Goal: Information Seeking & Learning: Find specific fact

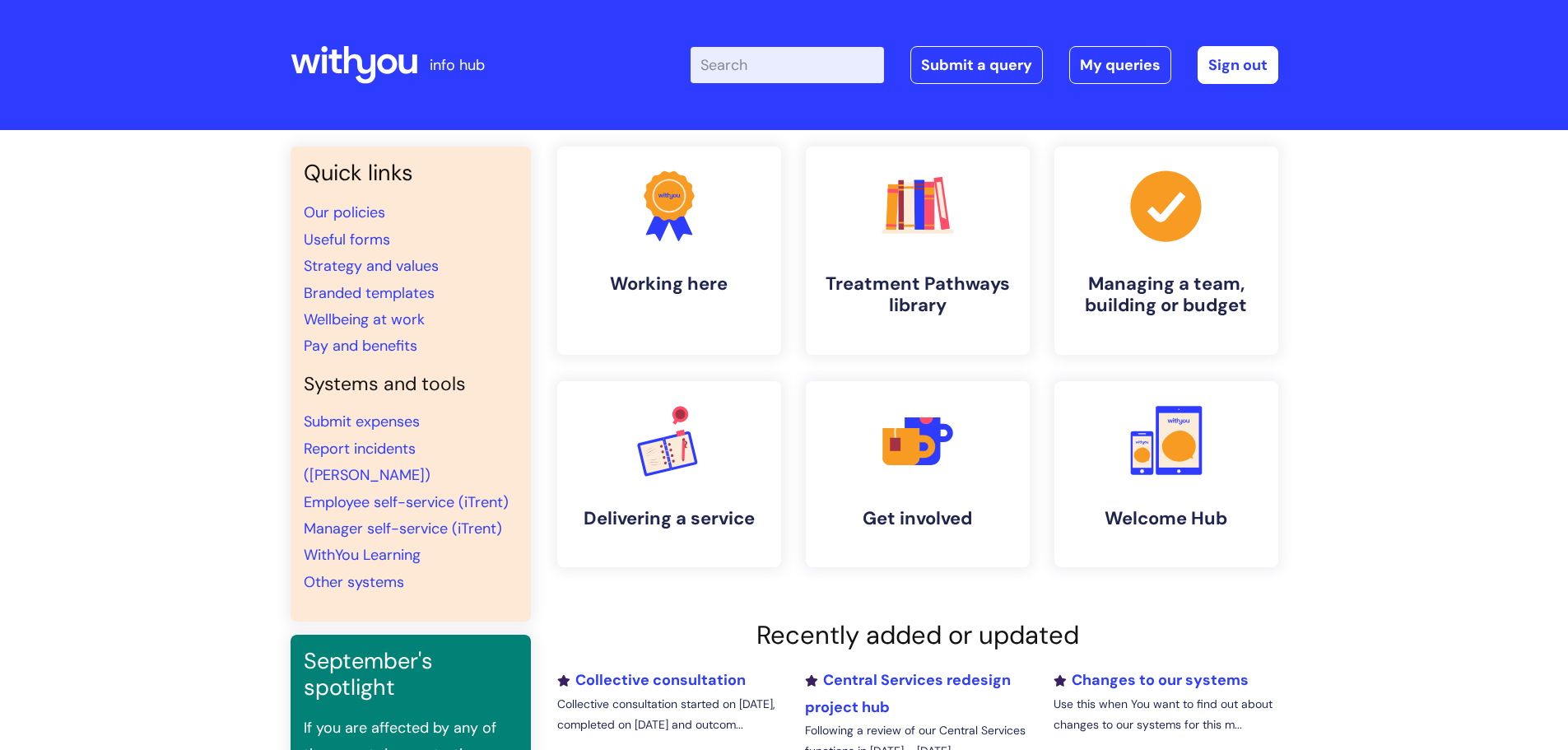
click at [741, 63] on input "Enter your search term here..." at bounding box center [787, 65] width 194 height 37
type input "discipli"
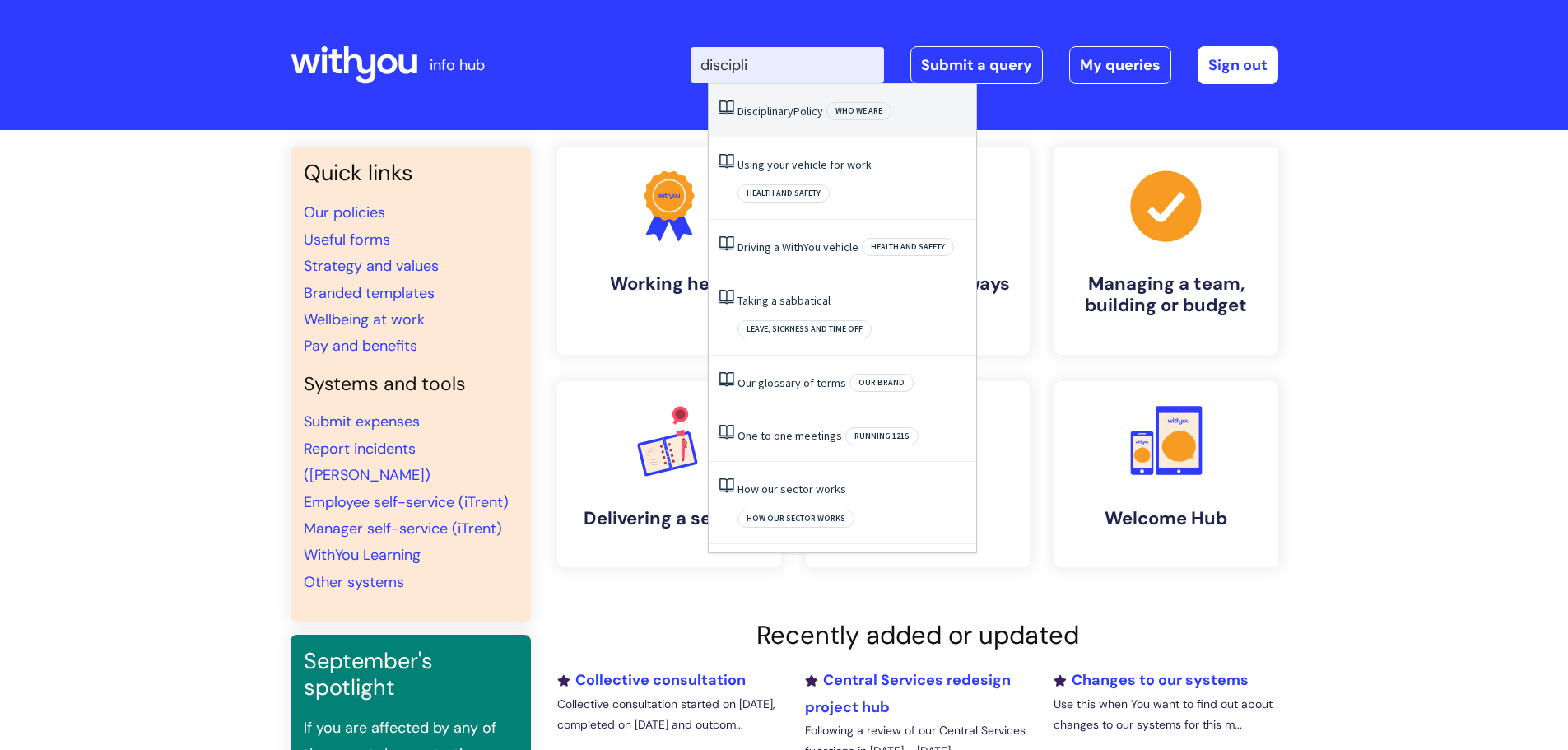
click at [767, 109] on span "Disciplinary" at bounding box center [765, 111] width 56 height 15
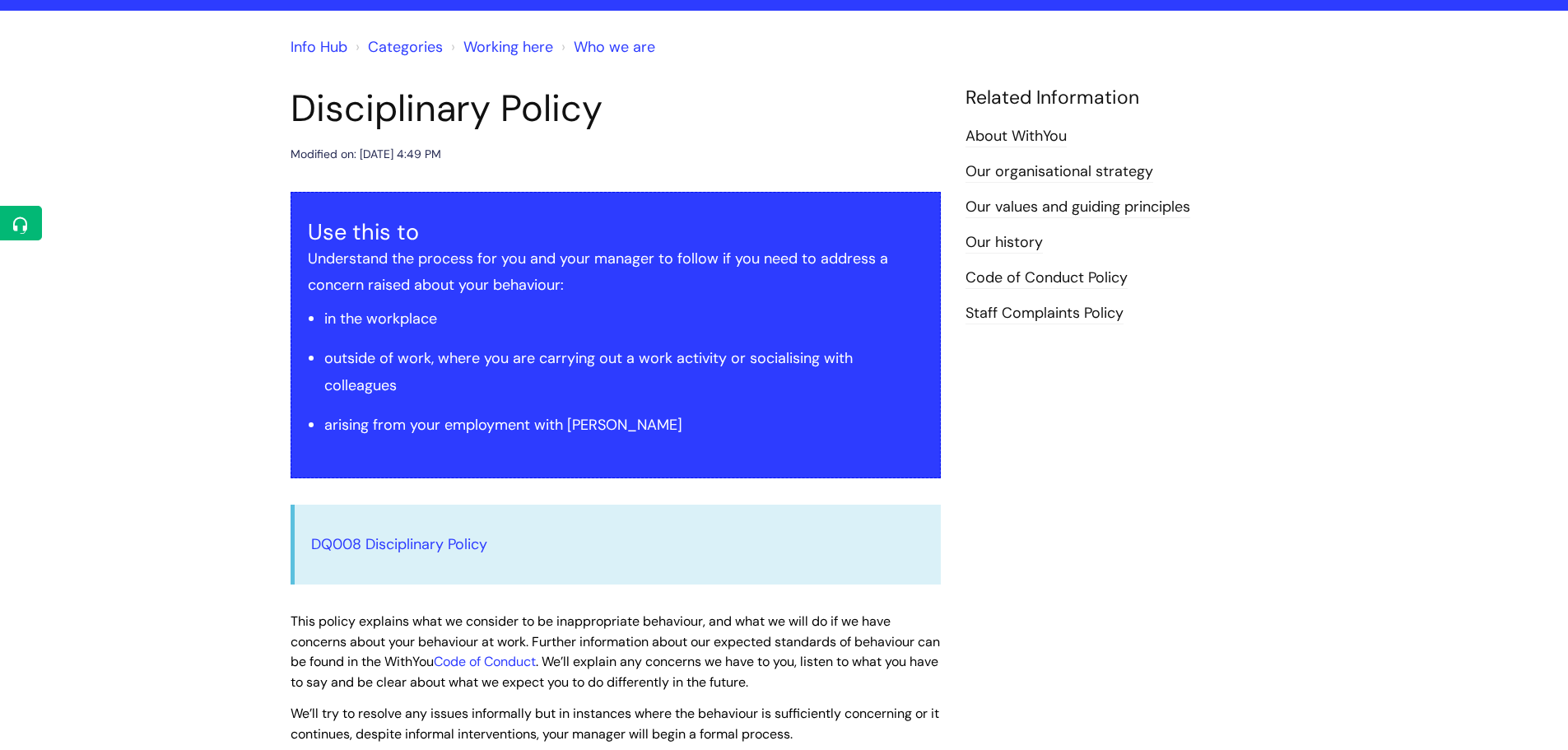
scroll to position [247, 0]
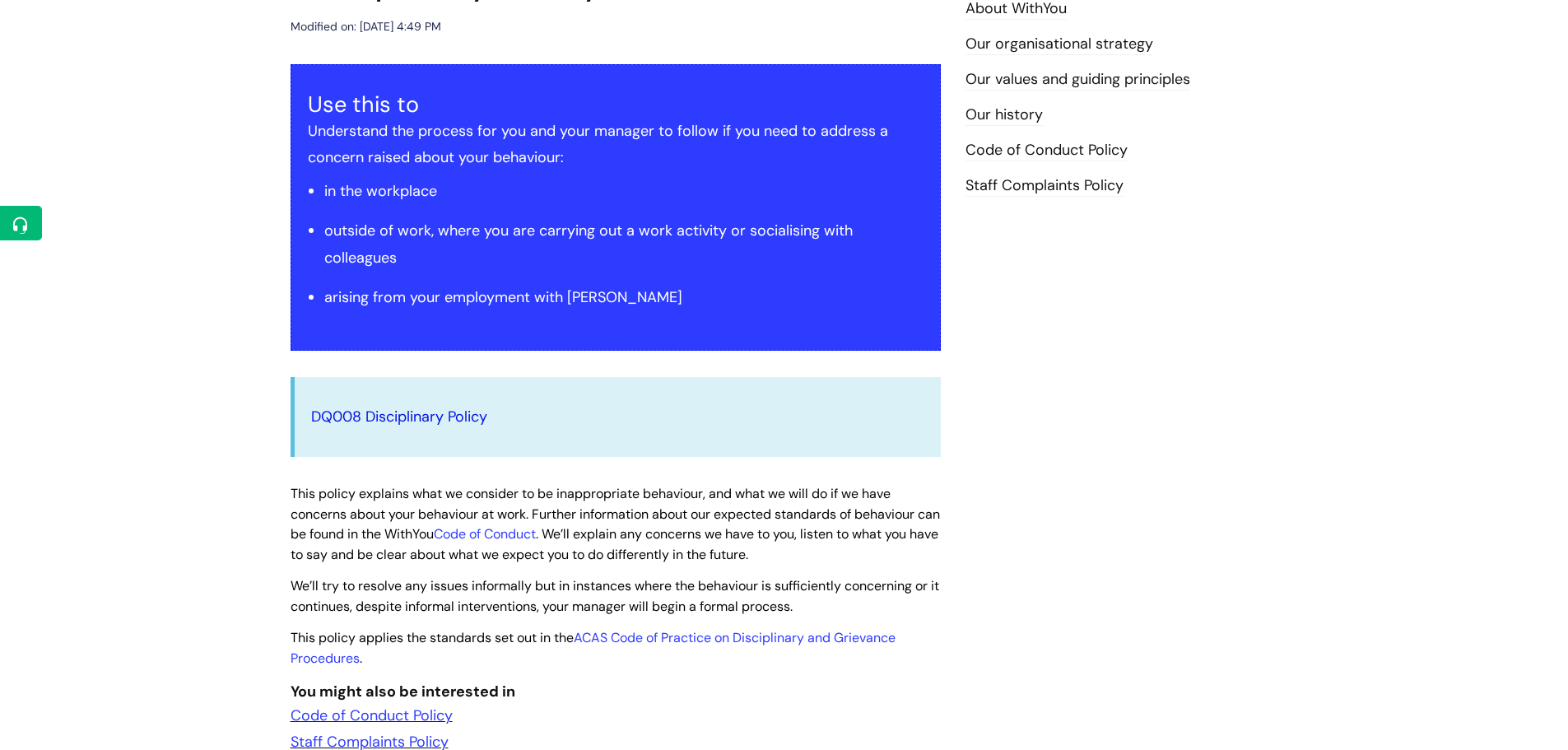
click at [436, 413] on link "DQ008 Disciplinary Policy" at bounding box center [399, 417] width 176 height 20
